Goal: Task Accomplishment & Management: Use online tool/utility

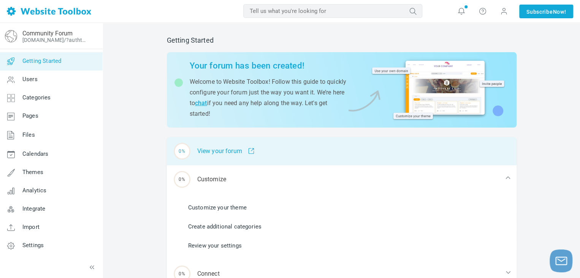
click at [230, 152] on div "0% View your forum" at bounding box center [342, 151] width 350 height 28
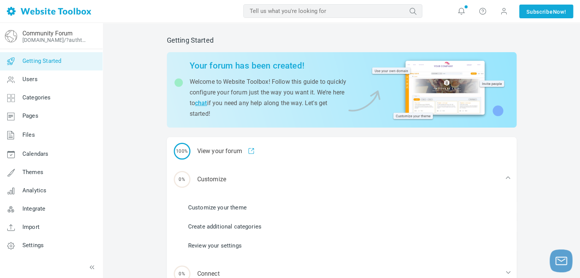
click at [217, 59] on div "Your forum has been created! Welcome to Website Toolbox! Follow this guide to q…" at bounding box center [341, 90] width 331 height 64
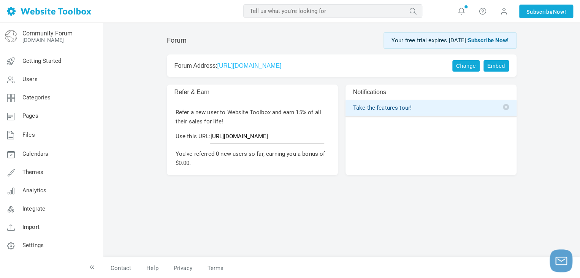
click at [213, 135] on p "Use this URL: [URL][DOMAIN_NAME]" at bounding box center [253, 138] width 154 height 12
click at [190, 176] on div "Forum Your free trial expires [DATE]: Subscribe Now! Change Embed Forum Address…" at bounding box center [341, 143] width 361 height 228
click at [293, 209] on div "Forum Your free trial expires [DATE]: Subscribe Now! Change Embed Forum Address…" at bounding box center [341, 143] width 361 height 228
drag, startPoint x: 337, startPoint y: 65, endPoint x: 217, endPoint y: 60, distance: 120.3
click at [217, 60] on div "Change Embed Forum Address: [URL][DOMAIN_NAME]" at bounding box center [342, 65] width 350 height 22
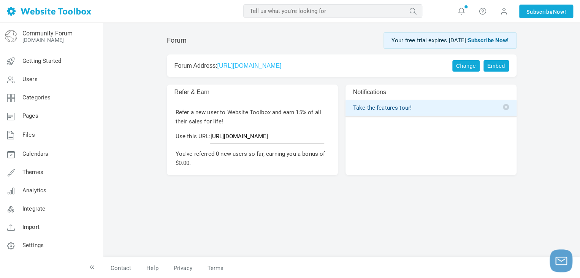
copy h2 "[URL][DOMAIN_NAME]"
click at [386, 215] on div "Forum Your free trial expires [DATE]: Subscribe Now! Change Embed Forum Address…" at bounding box center [341, 143] width 361 height 228
click at [311, 198] on div "Forum Your free trial expires [DATE]: Subscribe Now! Change Embed Forum Address…" at bounding box center [341, 143] width 361 height 228
click at [281, 67] on link "[URL][DOMAIN_NAME]" at bounding box center [249, 65] width 64 height 6
